Goal: Task Accomplishment & Management: Complete application form

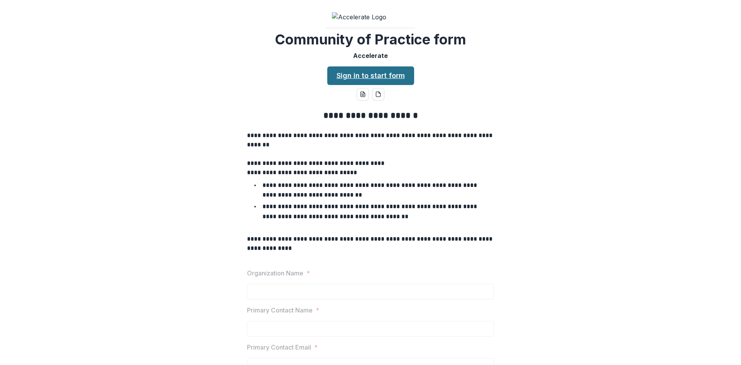
click at [351, 85] on link "Sign in to start form" at bounding box center [370, 75] width 87 height 19
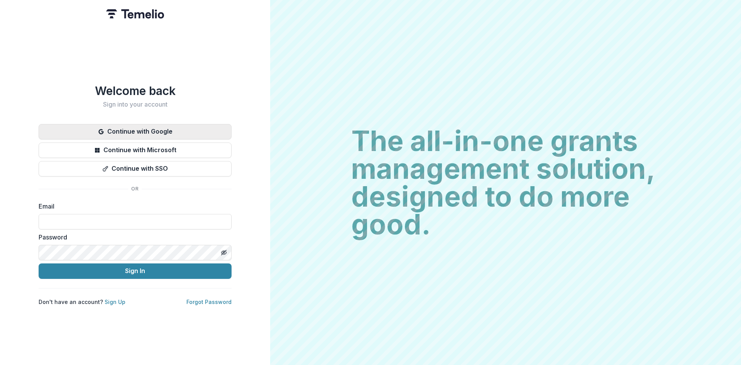
click at [178, 128] on button "Continue with Google" at bounding box center [135, 131] width 193 height 15
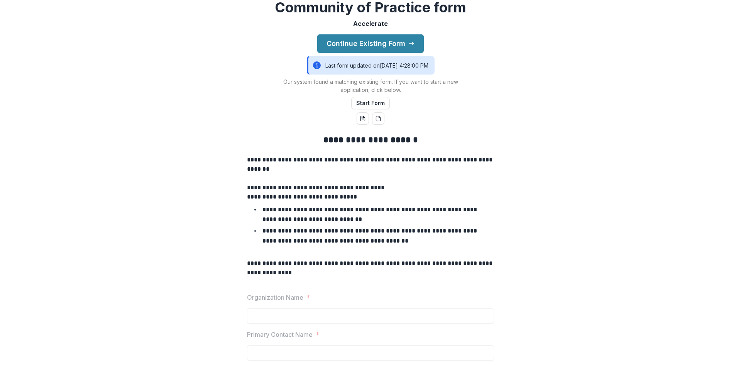
scroll to position [49, 0]
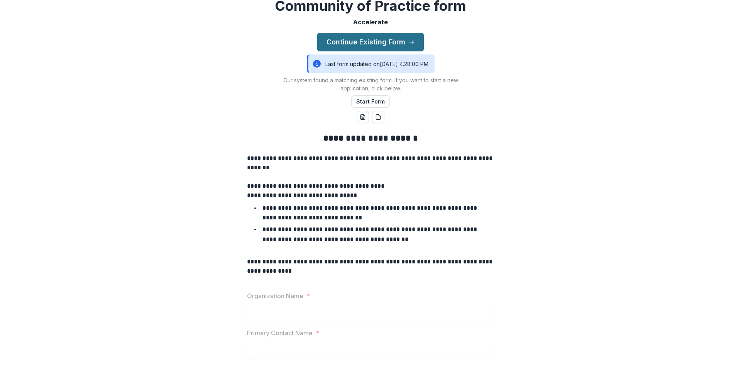
click at [394, 51] on button "Continue Existing Form" at bounding box center [370, 42] width 107 height 19
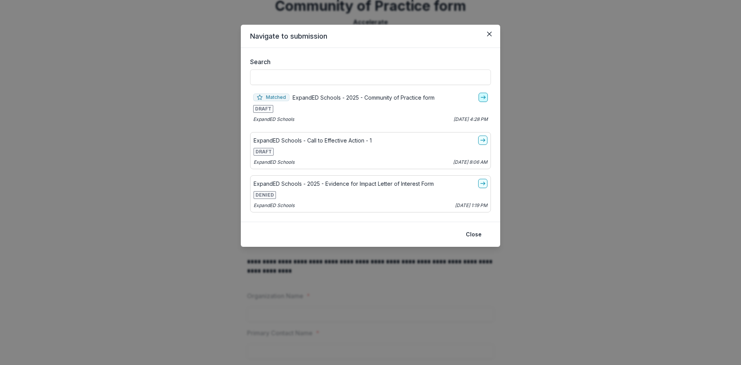
click at [479, 100] on link "go-to" at bounding box center [483, 97] width 9 height 9
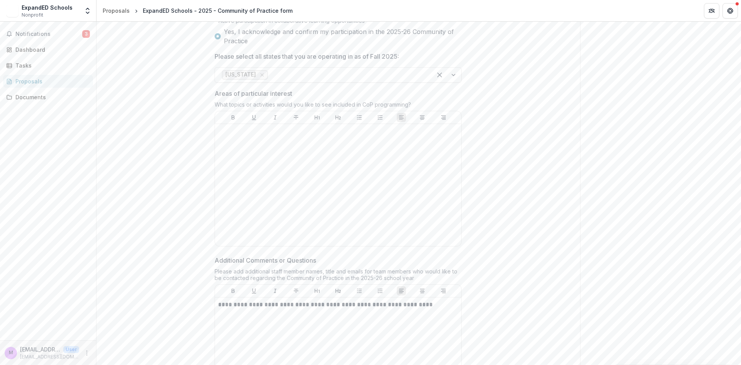
scroll to position [539, 0]
click at [255, 195] on div at bounding box center [338, 187] width 240 height 116
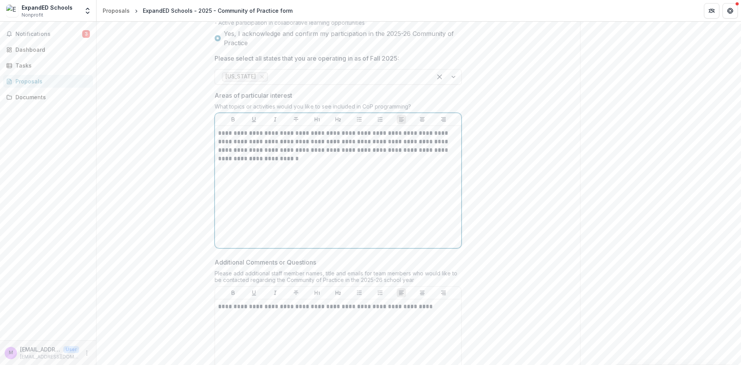
click at [334, 163] on p "**********" at bounding box center [338, 146] width 240 height 34
click at [386, 163] on p "**********" at bounding box center [338, 146] width 240 height 34
click at [455, 180] on p "**********" at bounding box center [338, 154] width 240 height 51
click at [358, 180] on p "**********" at bounding box center [338, 154] width 240 height 51
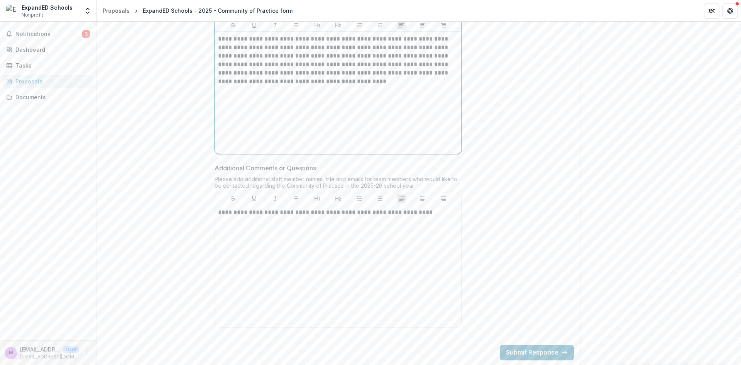
scroll to position [687, 0]
click at [529, 352] on button "Submit Response" at bounding box center [537, 352] width 74 height 15
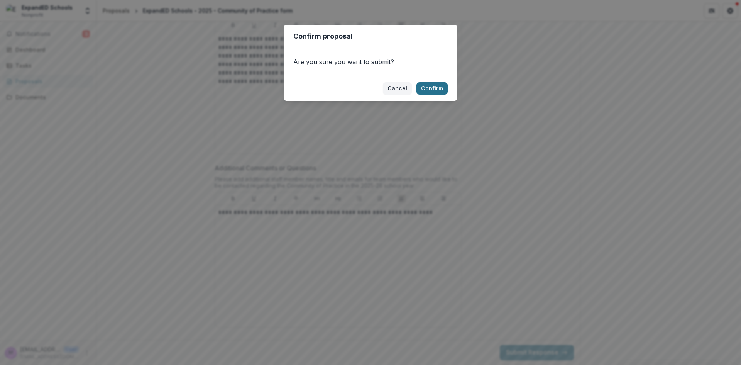
click at [439, 87] on button "Confirm" at bounding box center [431, 88] width 31 height 12
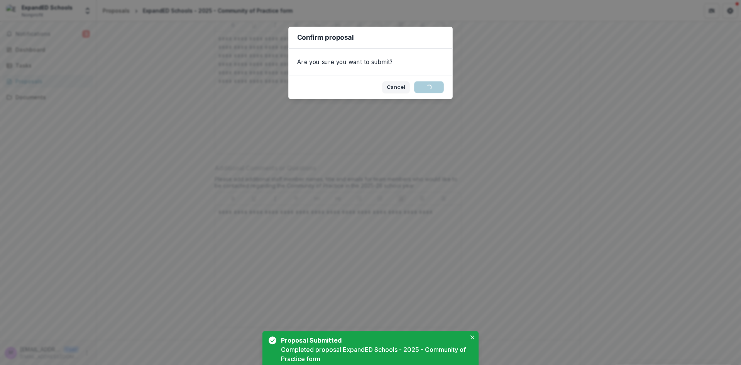
scroll to position [30, 0]
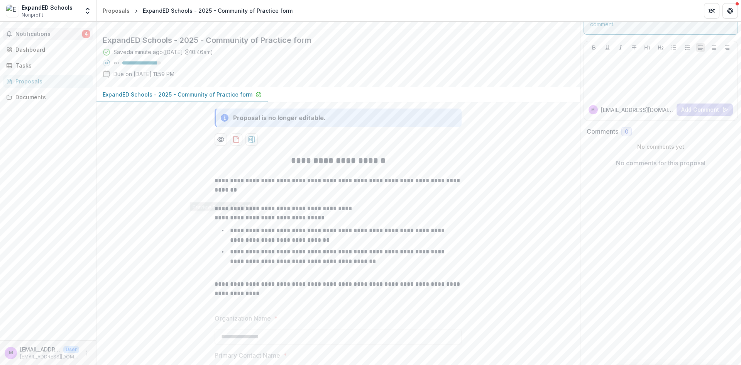
click at [60, 37] on span "Notifications" at bounding box center [48, 34] width 67 height 7
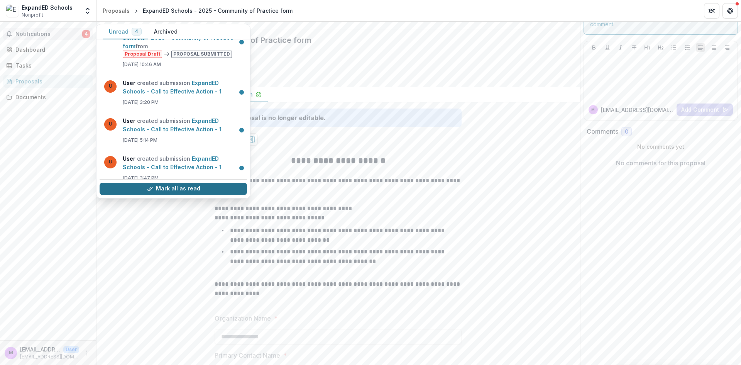
click at [132, 192] on button "Mark all as read" at bounding box center [173, 189] width 147 height 12
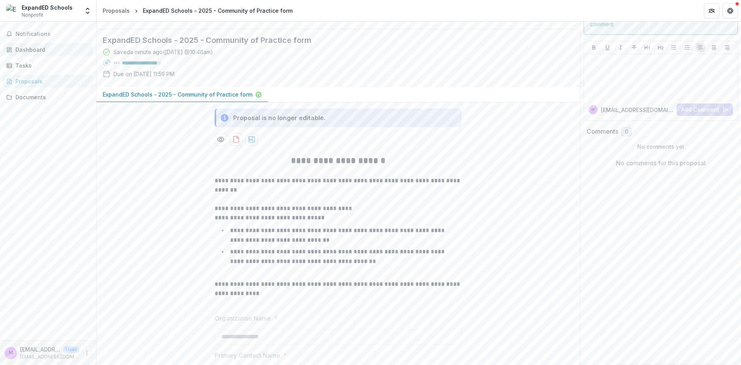
click at [43, 49] on div "Dashboard" at bounding box center [50, 50] width 71 height 8
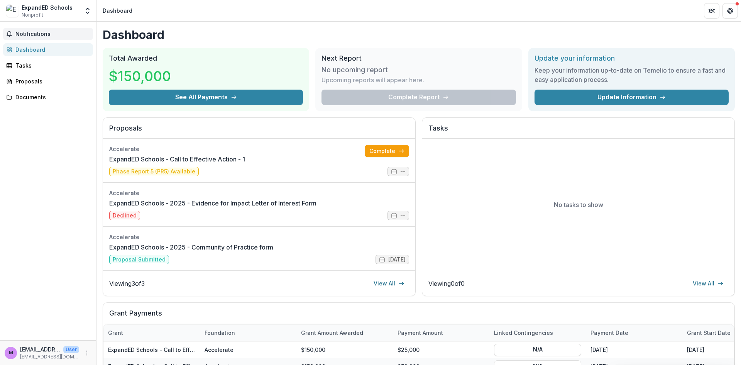
click at [30, 36] on span "Notifications" at bounding box center [52, 34] width 74 height 7
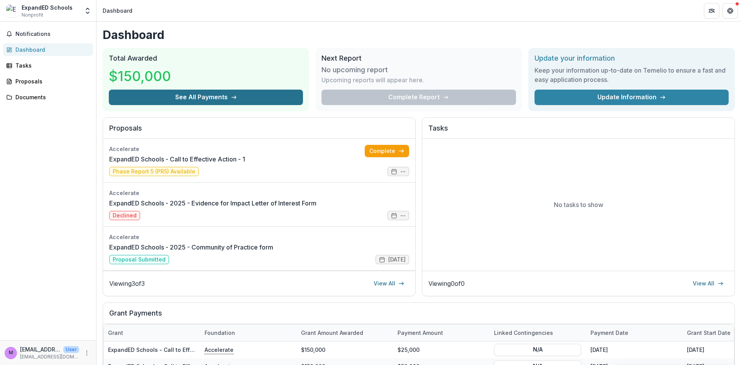
click at [204, 96] on button "See All Payments" at bounding box center [206, 97] width 194 height 15
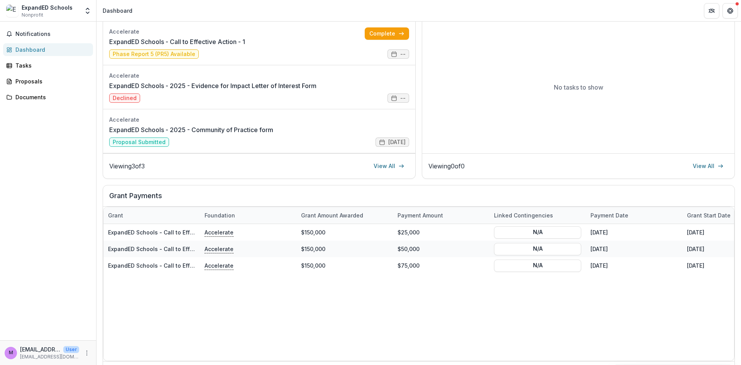
scroll to position [136, 0]
